Goal: Complete application form: Complete application form

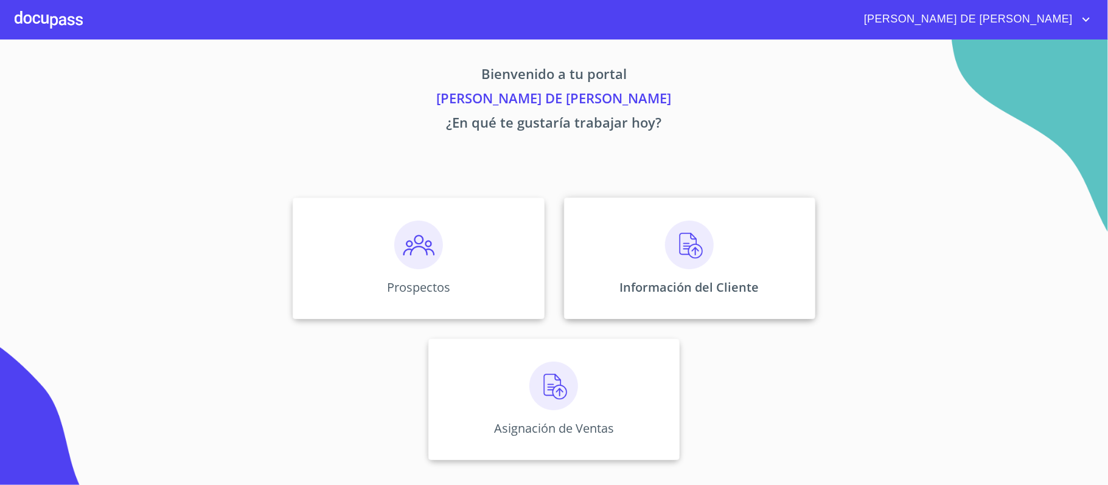
click at [694, 256] on img at bounding box center [689, 245] width 49 height 49
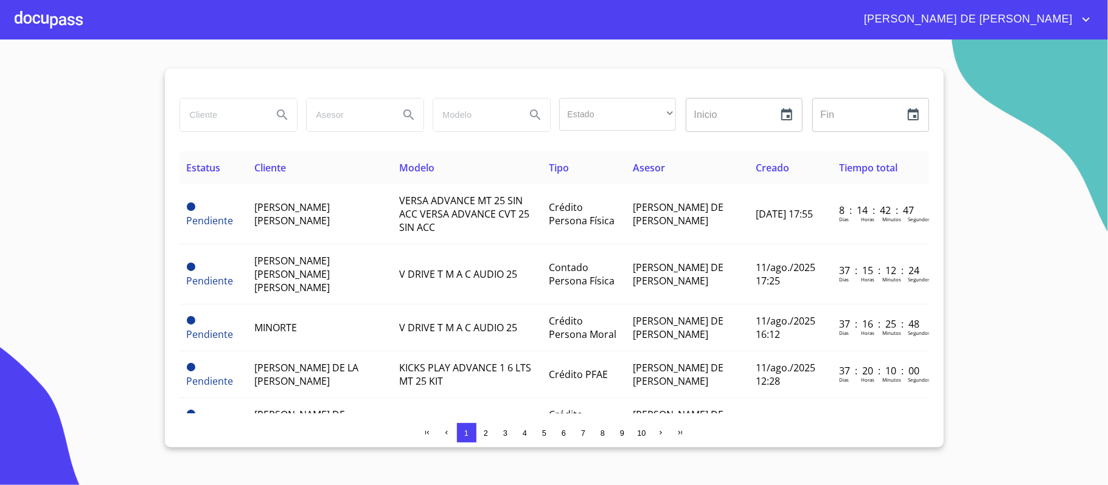
click at [212, 124] on input "search" at bounding box center [221, 115] width 83 height 33
type input "[PERSON_NAME]"
click at [288, 113] on icon "Search" at bounding box center [282, 115] width 15 height 15
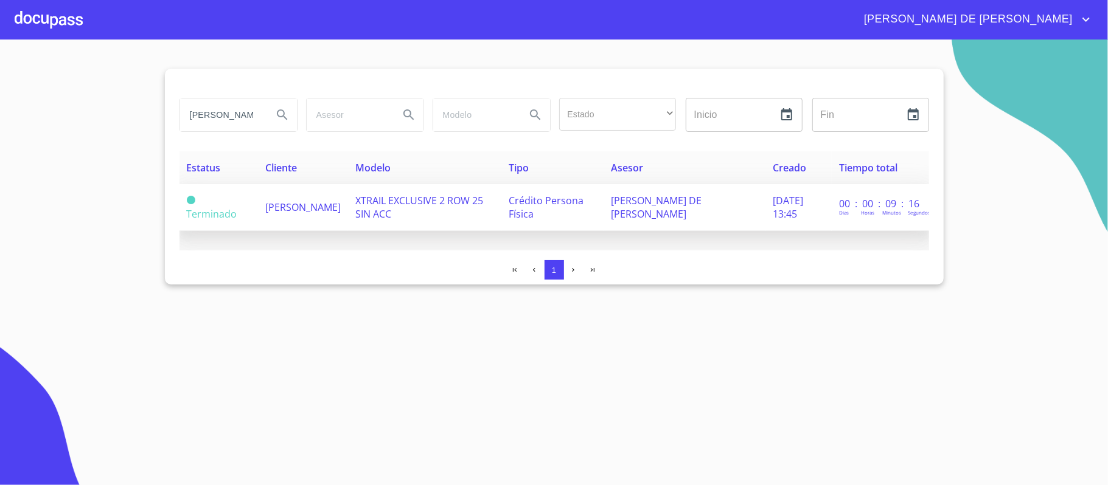
click at [266, 207] on span "[PERSON_NAME]" at bounding box center [302, 207] width 75 height 13
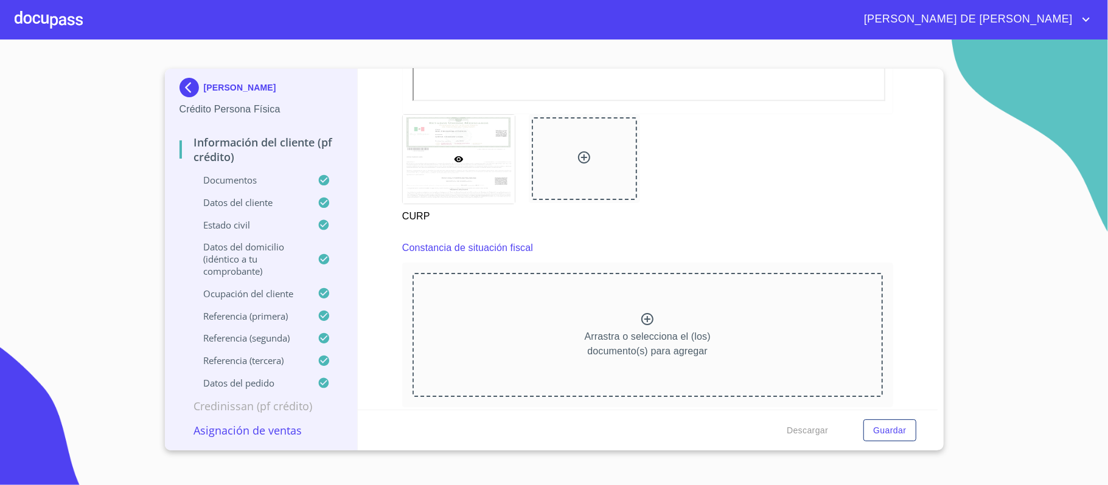
scroll to position [2512, 0]
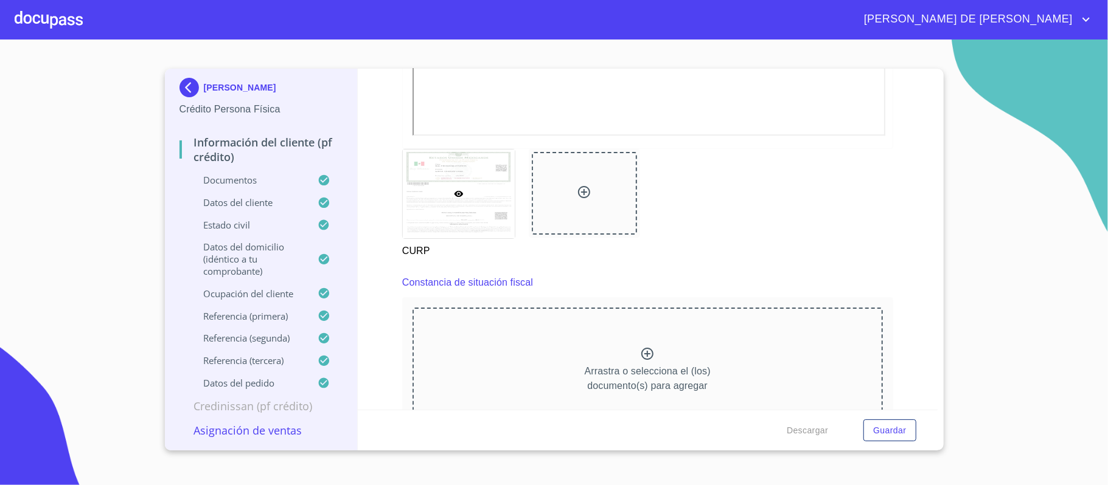
click at [640, 353] on icon at bounding box center [647, 354] width 15 height 15
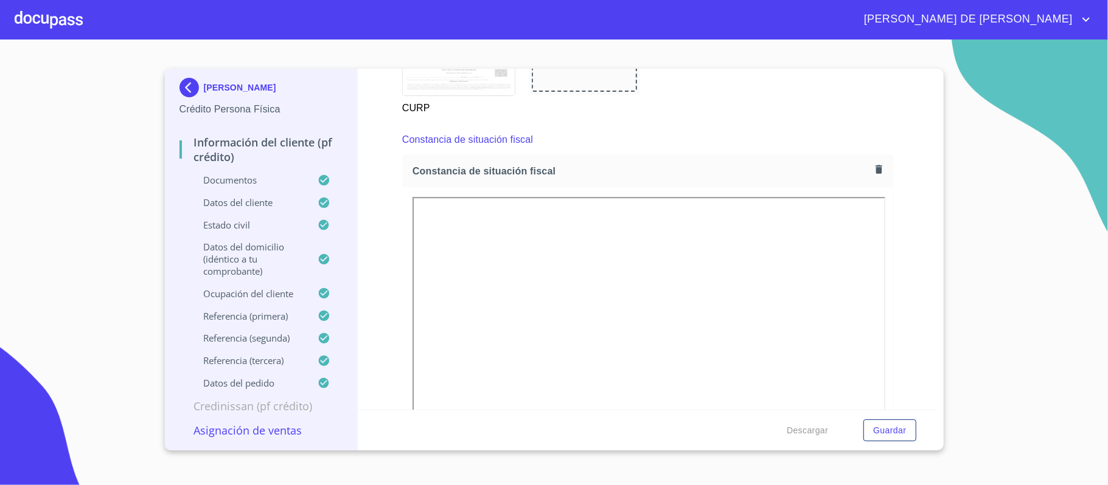
scroll to position [2674, 0]
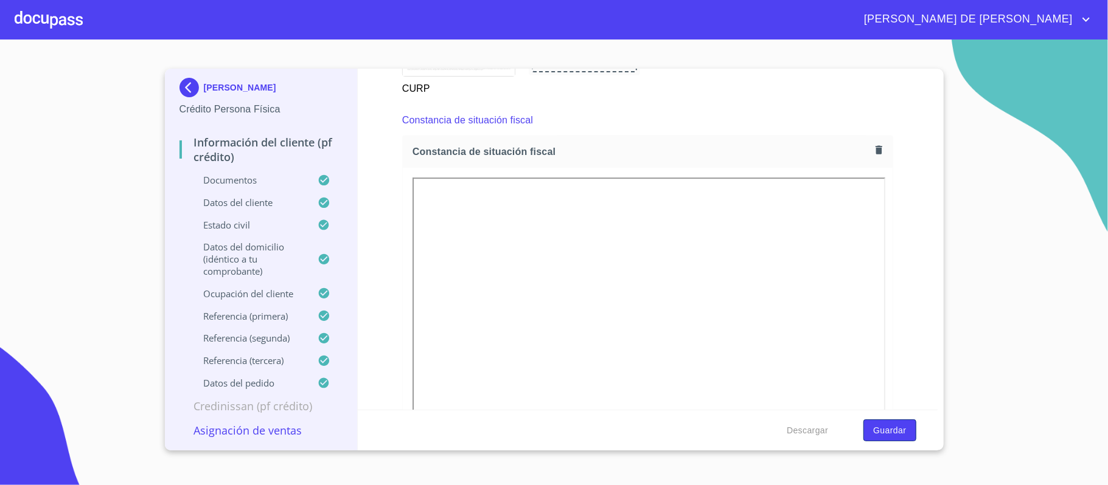
click at [887, 431] on span "Guardar" at bounding box center [889, 430] width 33 height 15
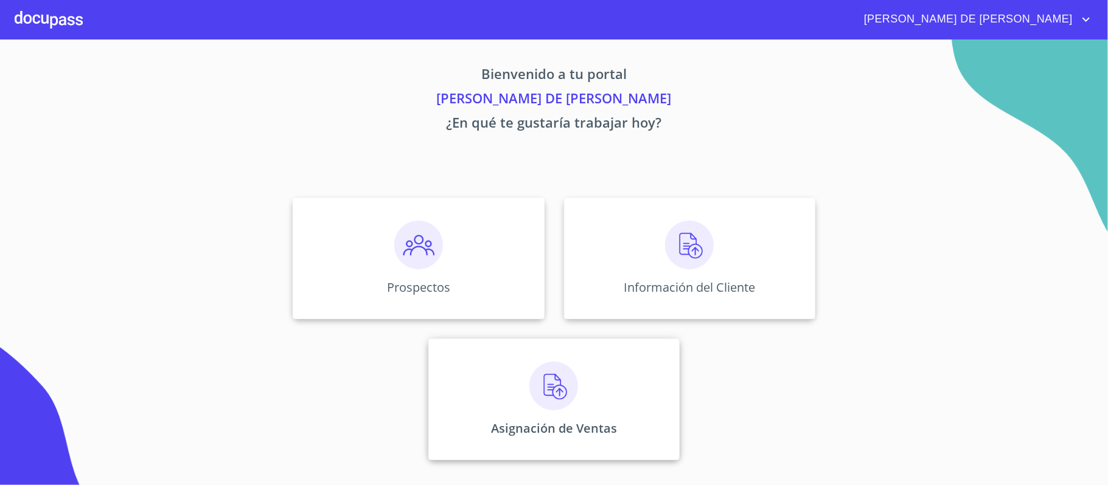
click at [548, 397] on img at bounding box center [553, 386] width 49 height 49
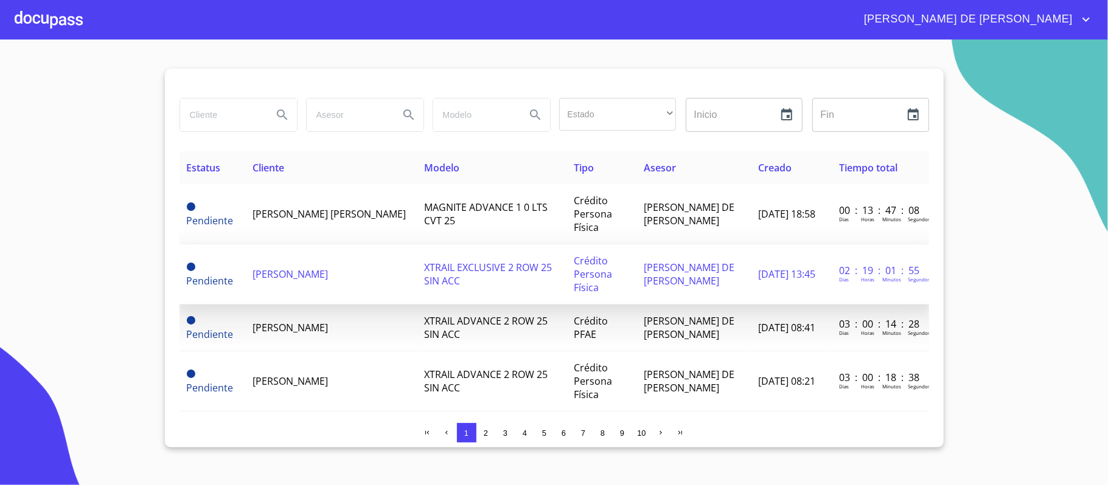
click at [304, 275] on span "[PERSON_NAME]" at bounding box center [289, 274] width 75 height 13
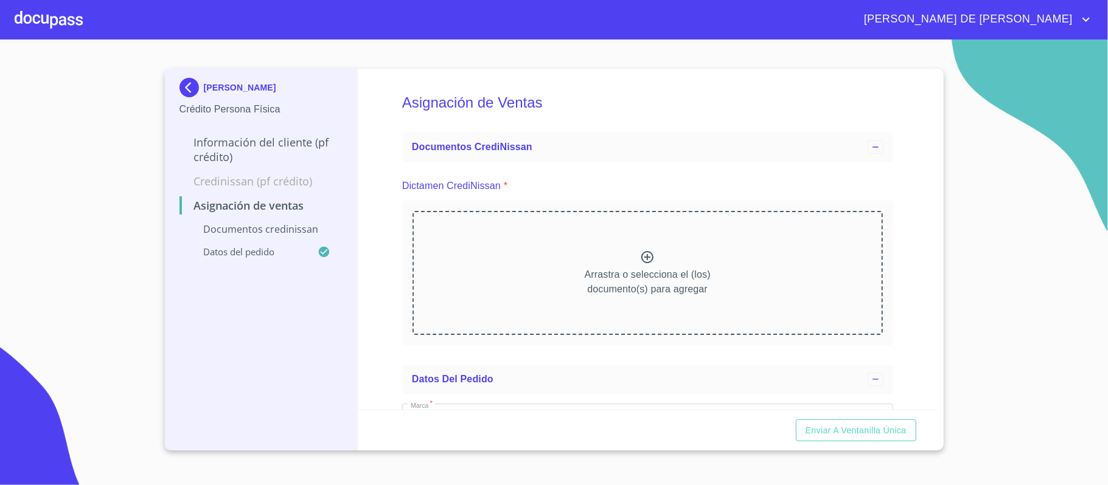
click at [640, 262] on icon at bounding box center [647, 257] width 15 height 15
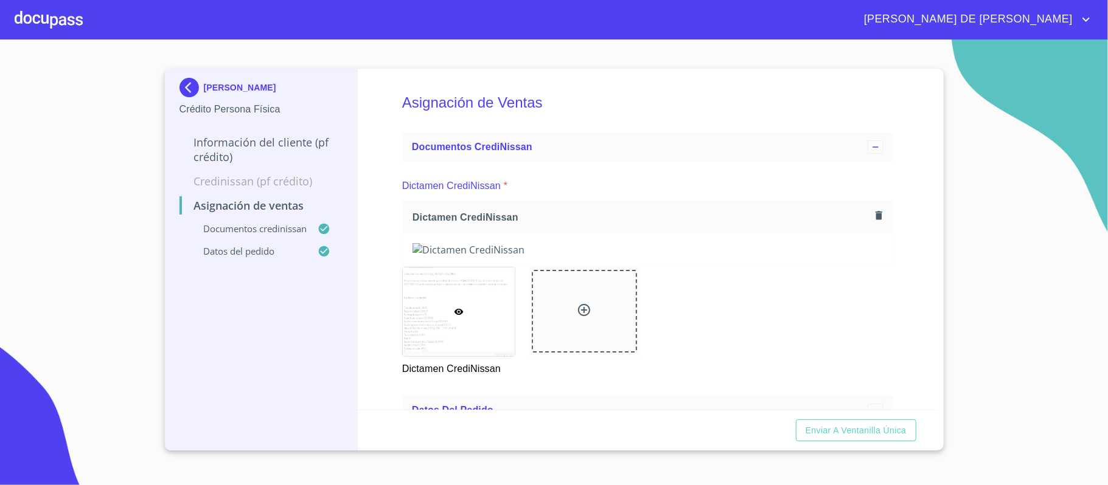
click at [915, 259] on div "Asignación de Ventas Documentos CrediNissan Dictamen CrediNissan * Dictamen Cre…" at bounding box center [648, 239] width 580 height 341
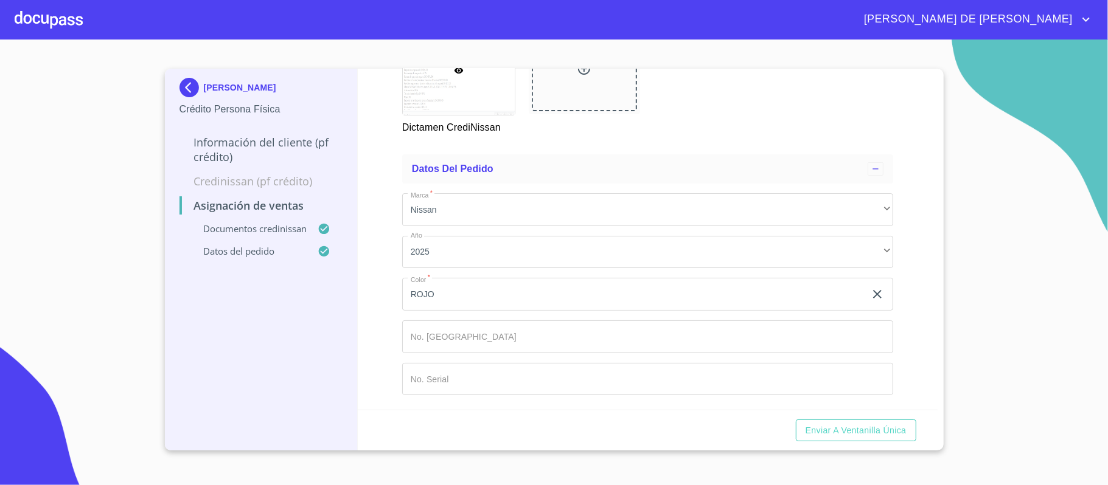
scroll to position [477, 0]
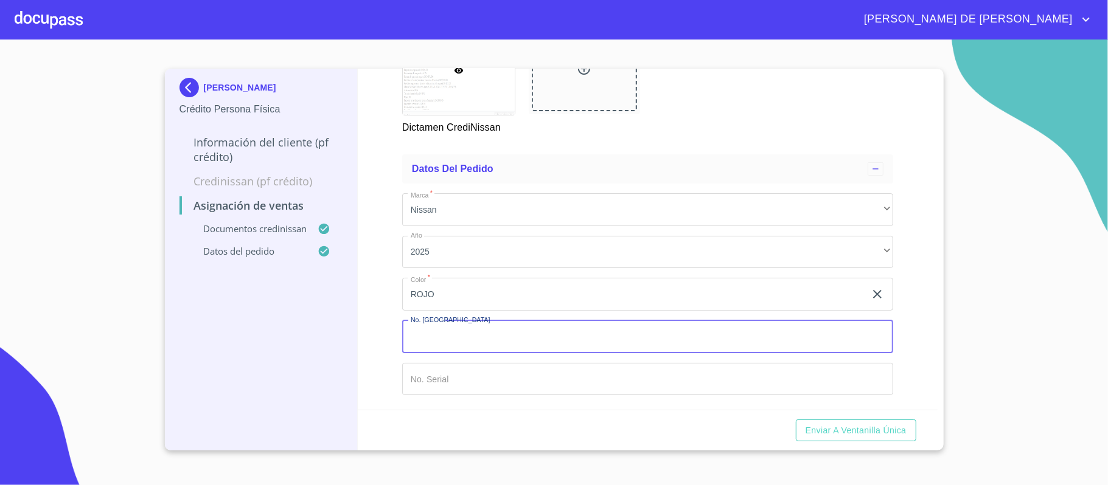
click at [444, 338] on input "Marca   *" at bounding box center [647, 337] width 491 height 33
type input "149248"
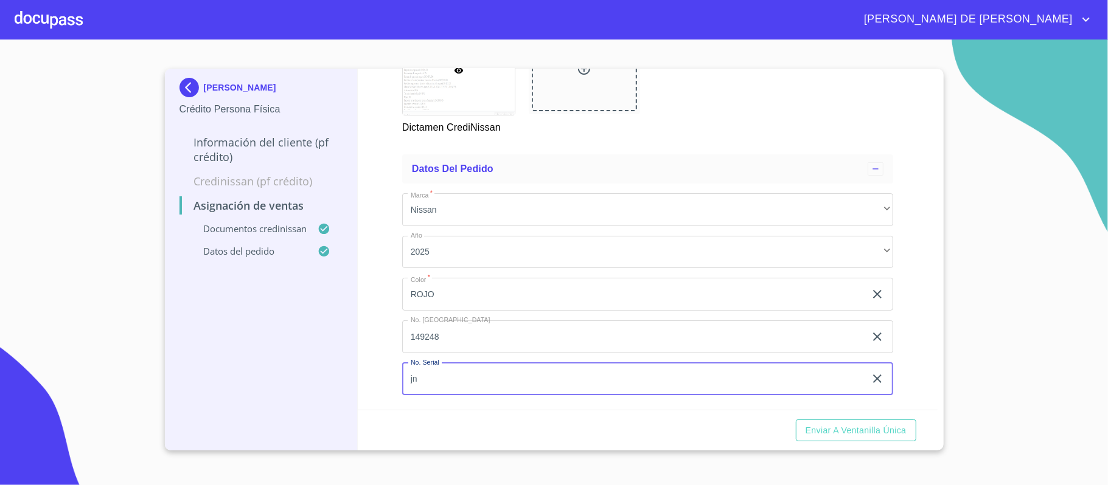
type input "j"
type input "JN8AT3MT0TW056320"
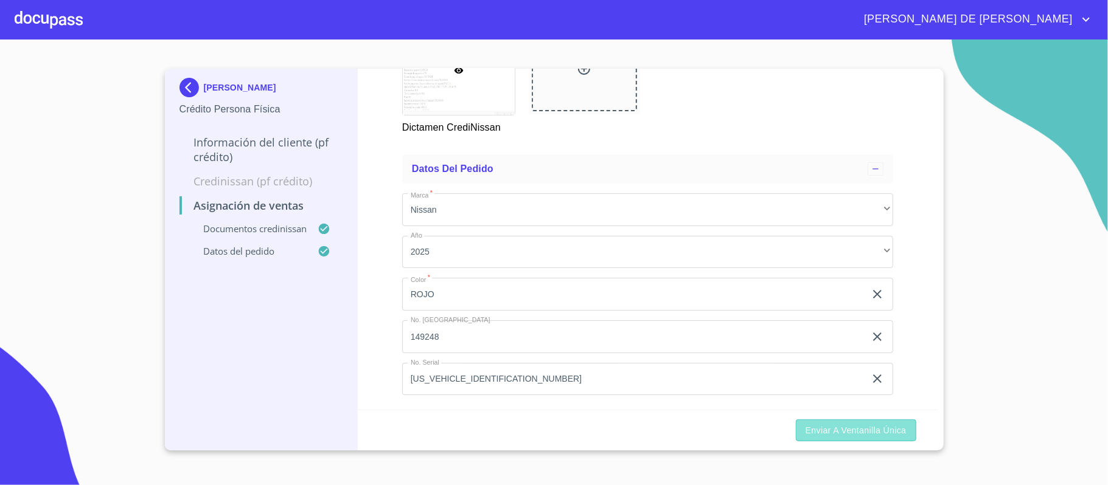
click at [852, 432] on span "Enviar a Ventanilla única" at bounding box center [855, 430] width 101 height 15
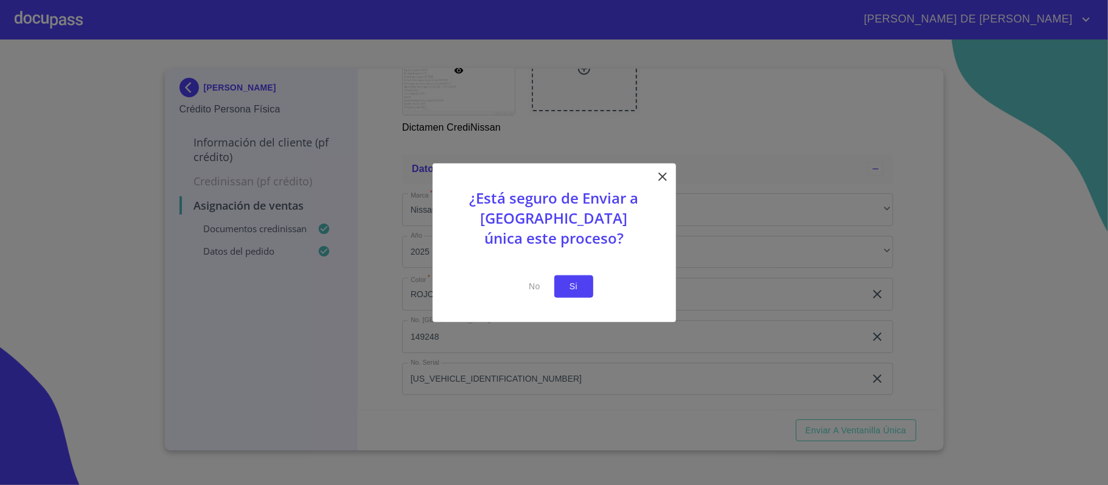
click at [583, 291] on button "Si" at bounding box center [573, 287] width 39 height 23
